Goal: Task Accomplishment & Management: Use online tool/utility

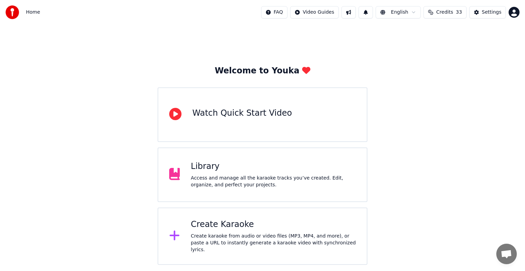
click at [222, 229] on div "Create Karaoke" at bounding box center [273, 224] width 165 height 11
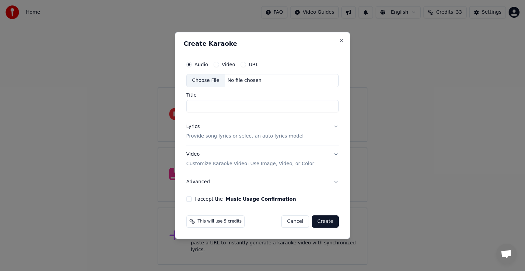
click at [197, 78] on div "Choose File" at bounding box center [206, 81] width 38 height 12
type input "**********"
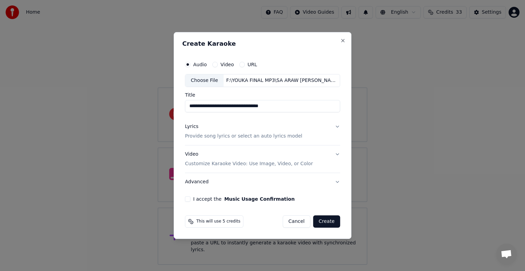
click at [228, 138] on p "Provide song lyrics or select an auto lyrics model" at bounding box center [243, 136] width 117 height 7
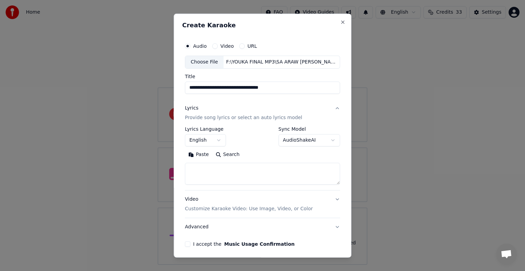
click at [198, 174] on textarea at bounding box center [262, 174] width 155 height 22
paste textarea "**********"
type textarea "**********"
click at [218, 141] on body "**********" at bounding box center [262, 132] width 525 height 265
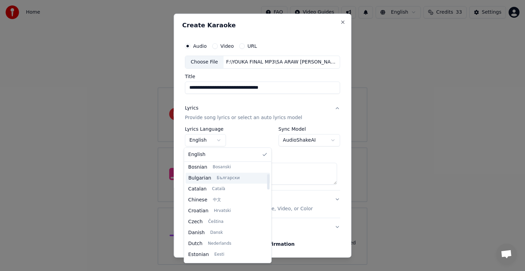
scroll to position [68, 0]
select select "**"
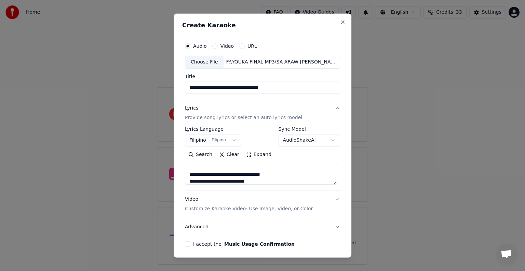
click at [186, 244] on button "I accept the Music Usage Confirmation" at bounding box center [187, 244] width 5 height 5
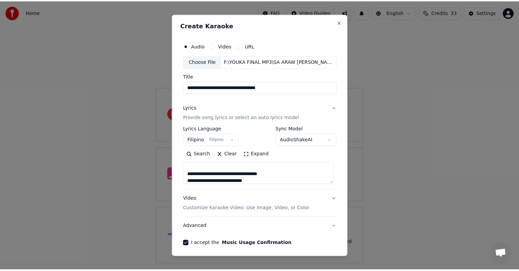
scroll to position [26, 0]
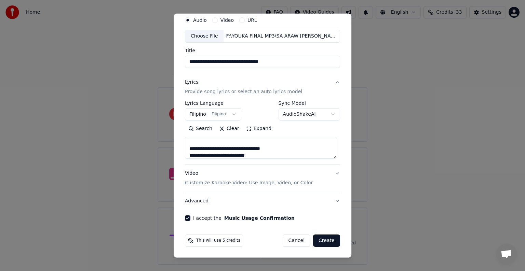
click at [320, 240] on button "Create" at bounding box center [326, 241] width 27 height 12
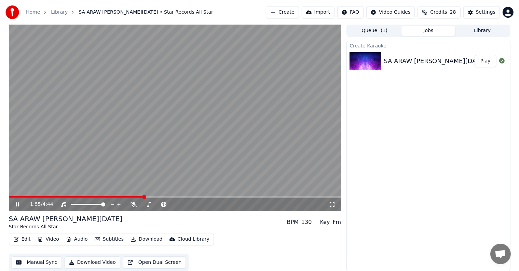
click at [27, 196] on video at bounding box center [175, 118] width 333 height 187
click at [27, 197] on span at bounding box center [18, 197] width 19 height 1
click at [16, 197] on span at bounding box center [18, 197] width 4 height 4
click at [16, 202] on icon at bounding box center [17, 204] width 4 height 5
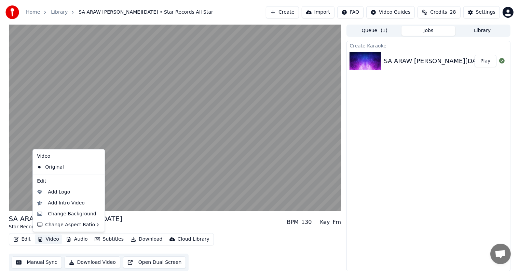
click at [49, 239] on button "Video" at bounding box center [48, 240] width 27 height 10
click at [58, 214] on div "Change Background" at bounding box center [72, 214] width 49 height 7
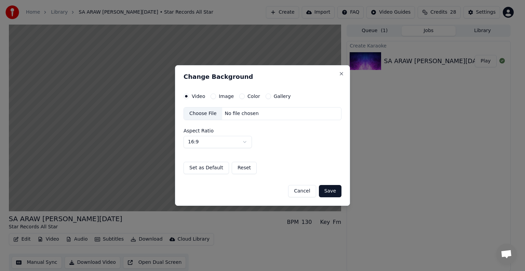
click at [202, 115] on div "Choose File" at bounding box center [203, 114] width 38 height 12
click at [331, 192] on button "Save" at bounding box center [330, 191] width 23 height 12
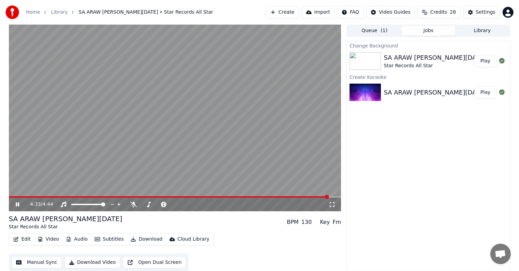
click at [487, 61] on button "Play" at bounding box center [486, 61] width 22 height 12
click at [17, 205] on icon at bounding box center [22, 204] width 16 height 5
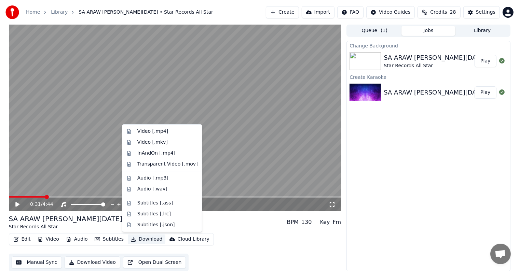
click at [136, 240] on button "Download" at bounding box center [147, 240] width 38 height 10
click at [155, 133] on div "Video [.mp4]" at bounding box center [152, 131] width 31 height 7
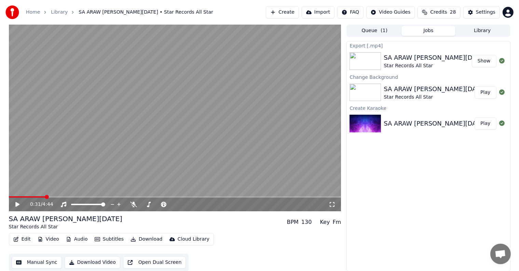
click at [482, 60] on button "Show" at bounding box center [484, 61] width 25 height 12
